Goal: Task Accomplishment & Management: Manage account settings

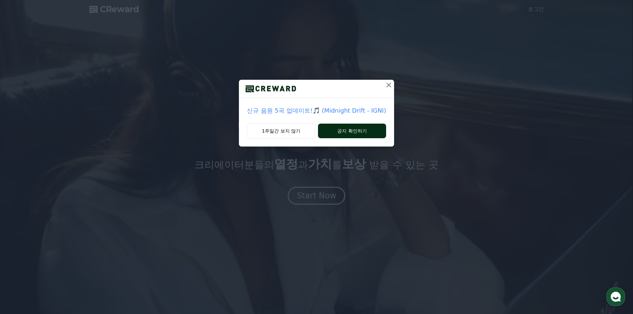
click at [351, 133] on button "공지 확인하기" at bounding box center [352, 131] width 68 height 15
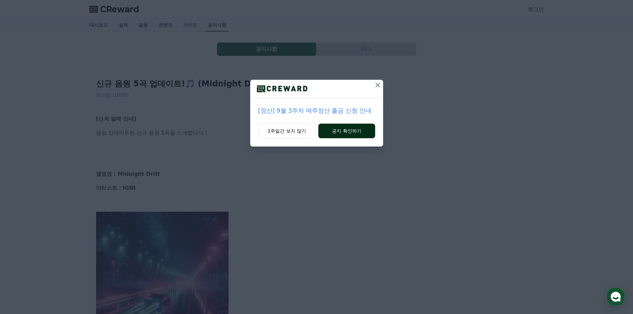
click at [349, 132] on button "공지 확인하기" at bounding box center [346, 131] width 56 height 15
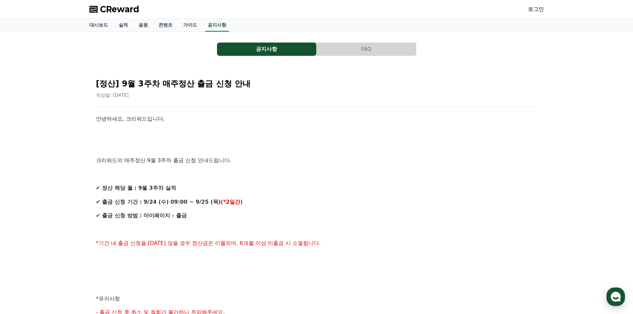
click at [540, 10] on link "로그인" at bounding box center [536, 9] width 16 height 8
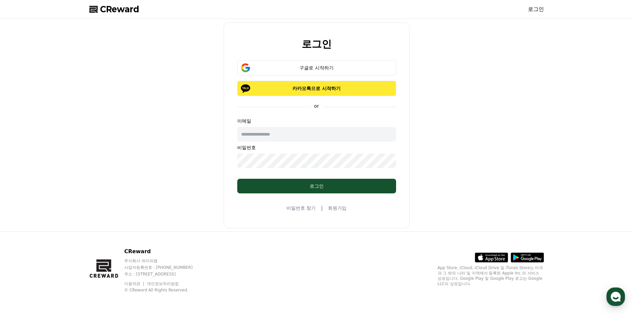
click at [317, 90] on p "카카오톡으로 시작하기" at bounding box center [317, 88] width 140 height 7
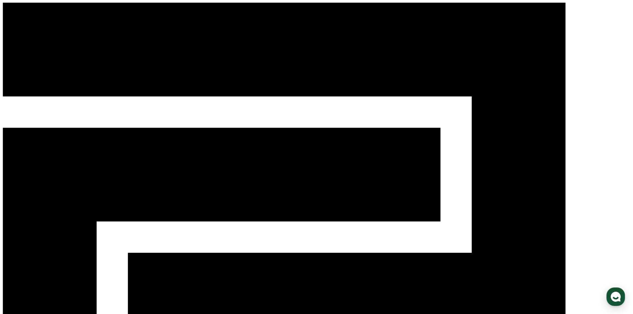
select select "**********"
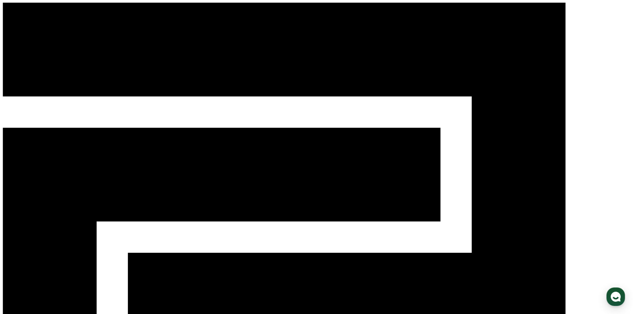
paste input "**********"
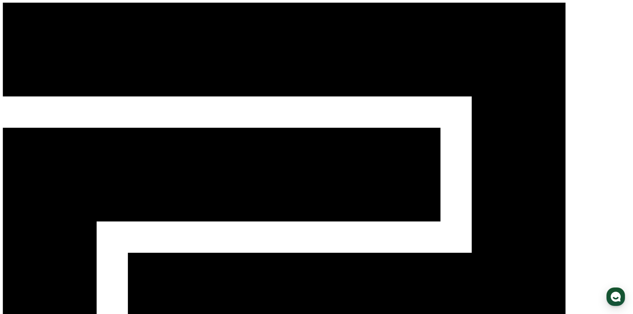
type input "**********"
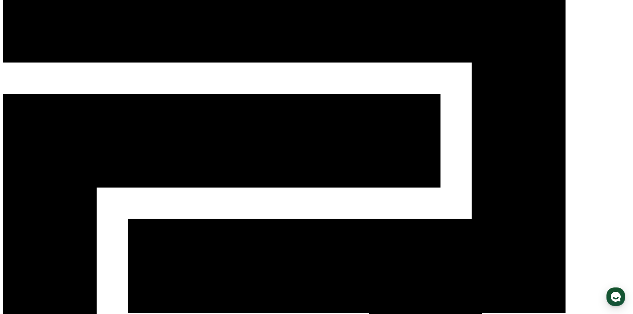
scroll to position [66, 0]
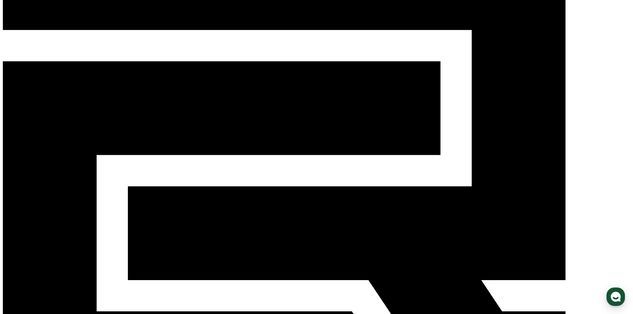
scroll to position [100, 0]
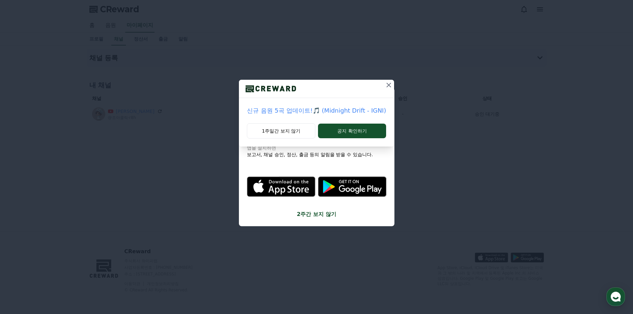
click at [385, 84] on icon at bounding box center [389, 85] width 8 height 8
click at [375, 84] on icon at bounding box center [378, 85] width 8 height 8
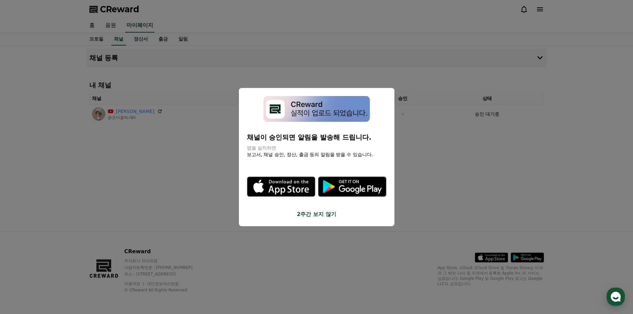
click at [309, 215] on button "2주간 보지 않기" at bounding box center [317, 214] width 140 height 8
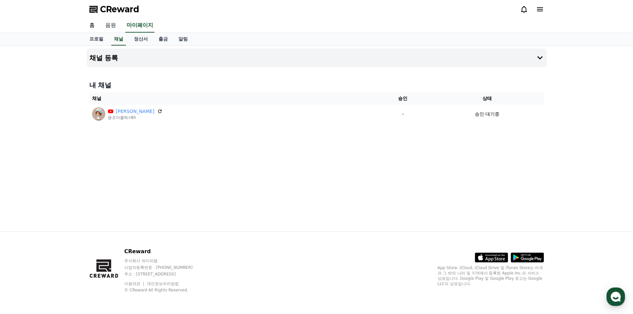
click at [108, 26] on link "음원" at bounding box center [110, 26] width 21 height 14
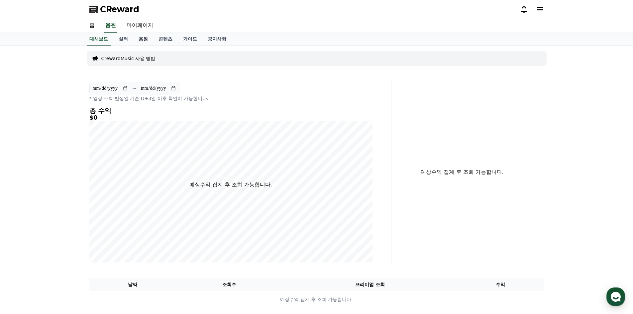
click at [141, 38] on link "음원" at bounding box center [143, 39] width 20 height 13
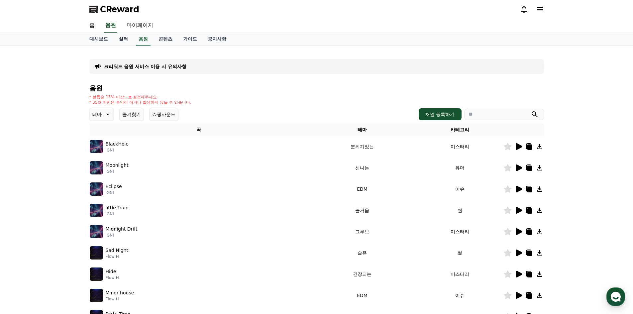
click at [120, 41] on link "실적" at bounding box center [123, 39] width 20 height 13
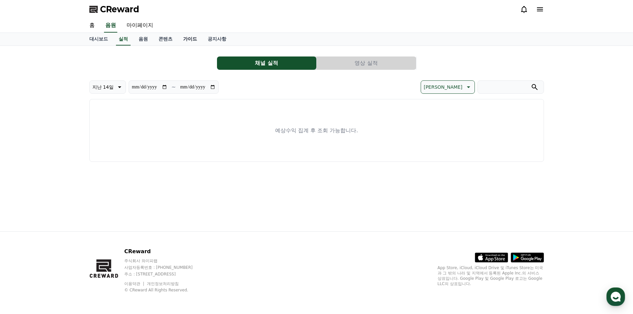
click at [179, 36] on link "가이드" at bounding box center [190, 39] width 25 height 13
